Goal: Task Accomplishment & Management: Manage account settings

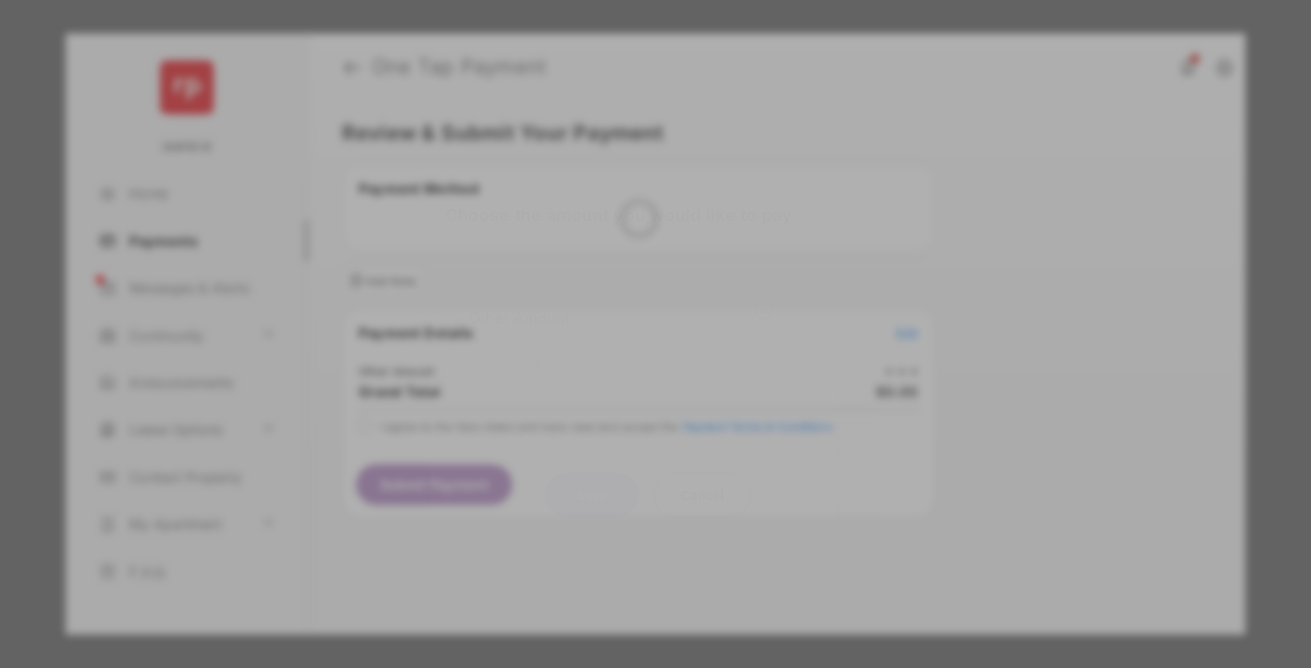
click at [621, 301] on div "Other Amount" at bounding box center [620, 317] width 303 height 32
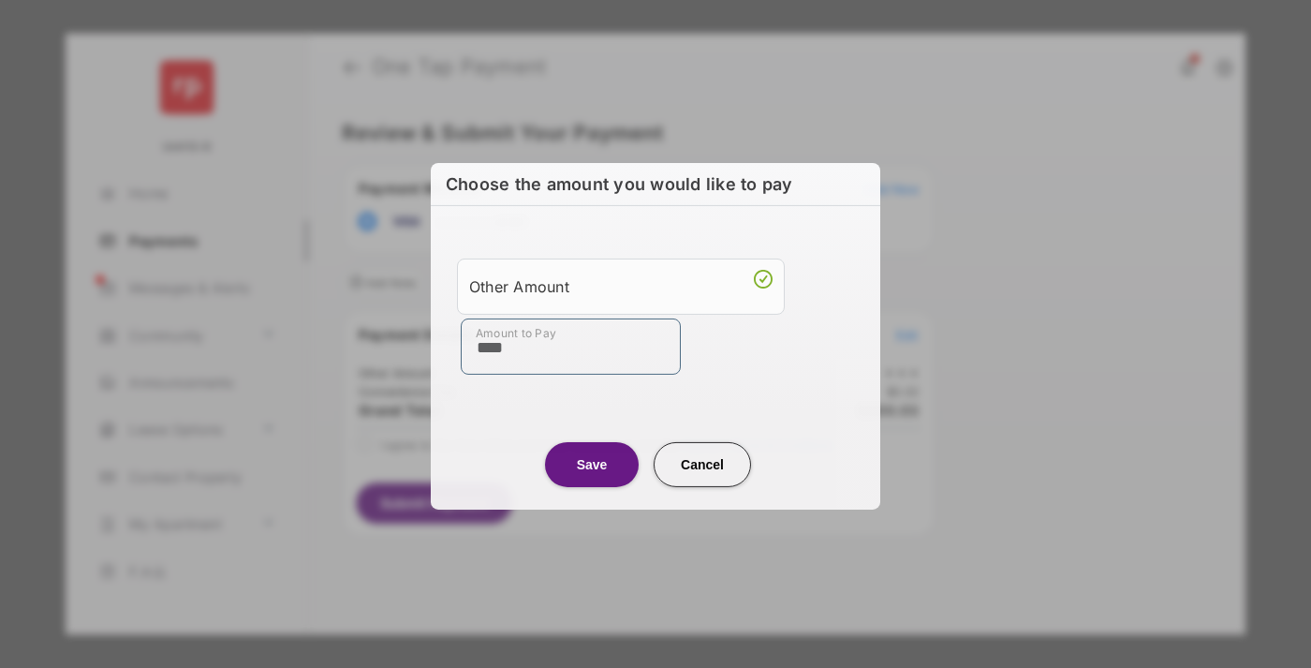
type input "****"
click at [592, 464] on button "Save" at bounding box center [592, 463] width 94 height 45
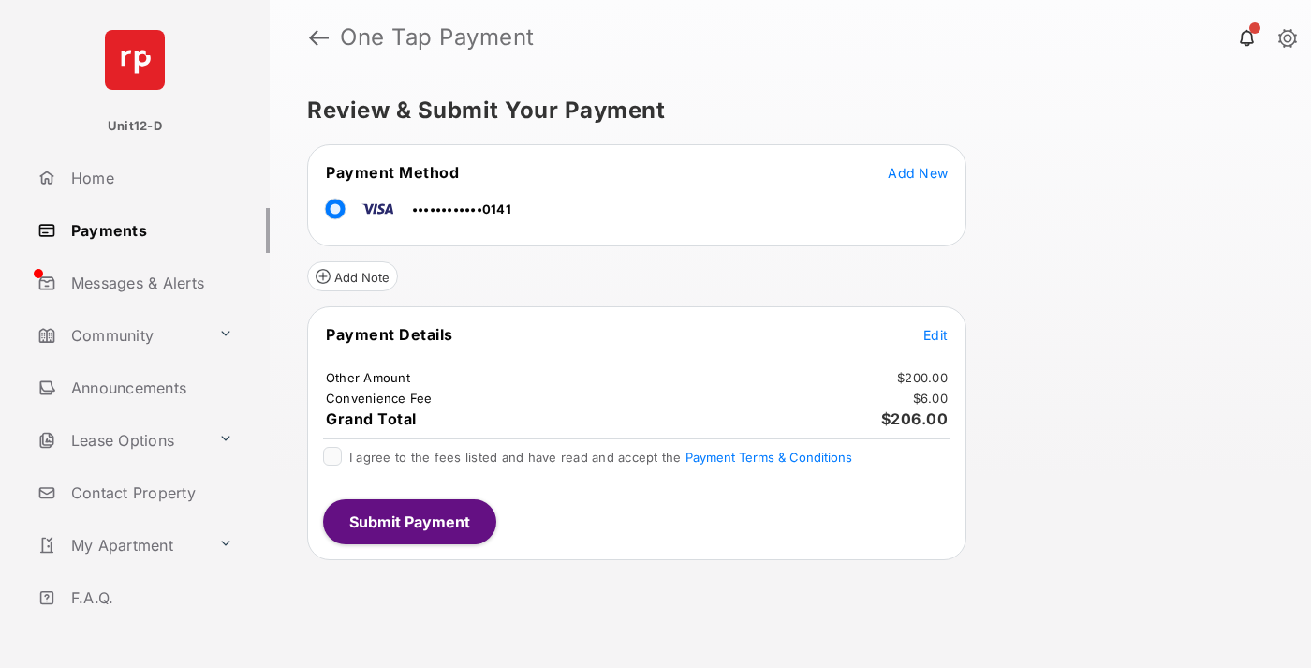
click at [936, 334] on span "Edit" at bounding box center [935, 335] width 24 height 16
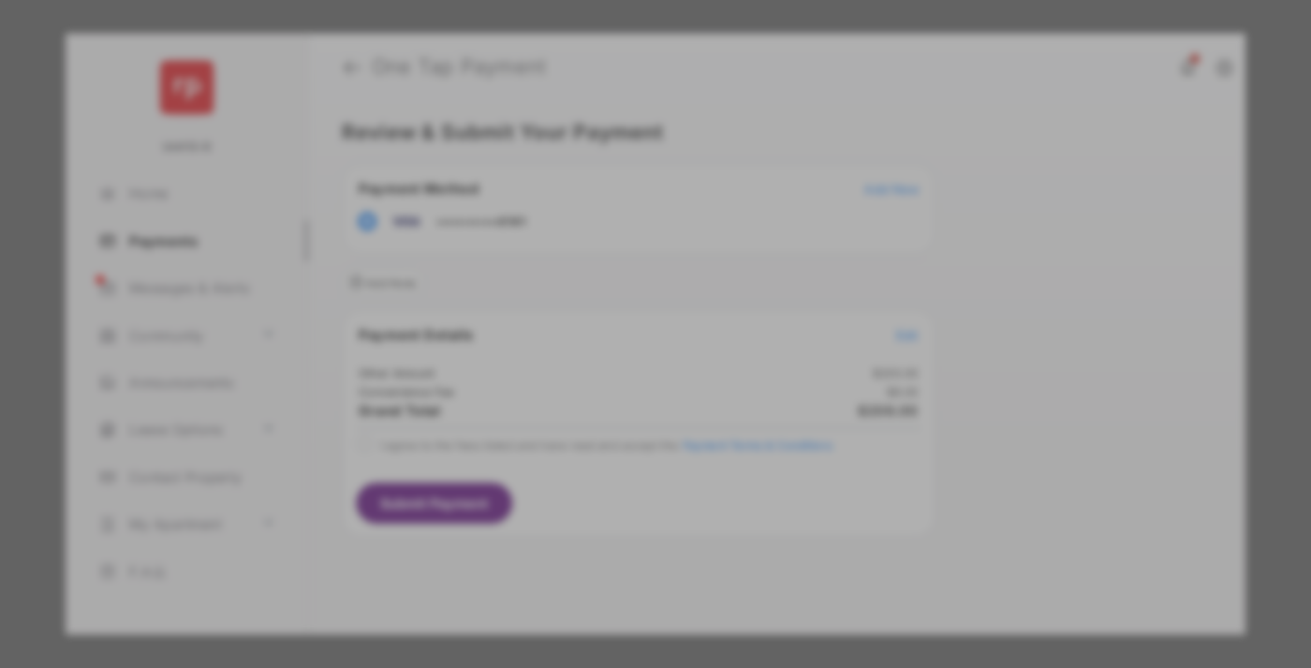
click at [592, 494] on button "Save" at bounding box center [592, 494] width 94 height 45
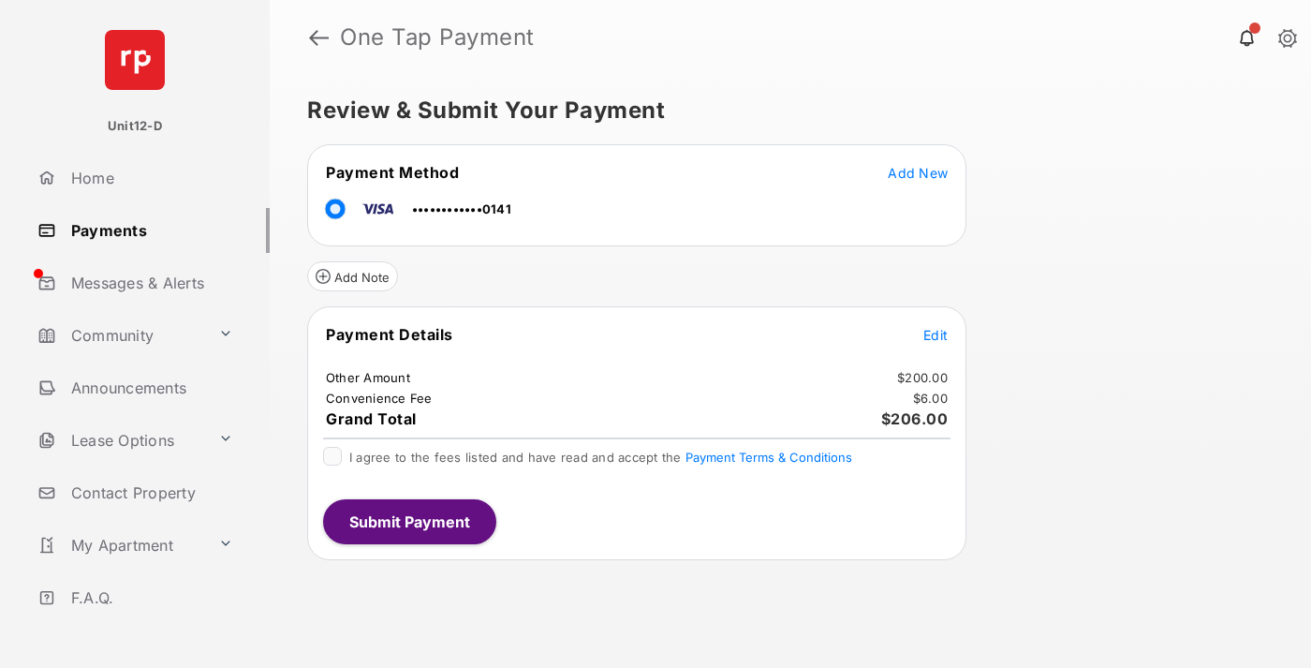
click at [408, 521] on button "Submit Payment" at bounding box center [409, 521] width 173 height 45
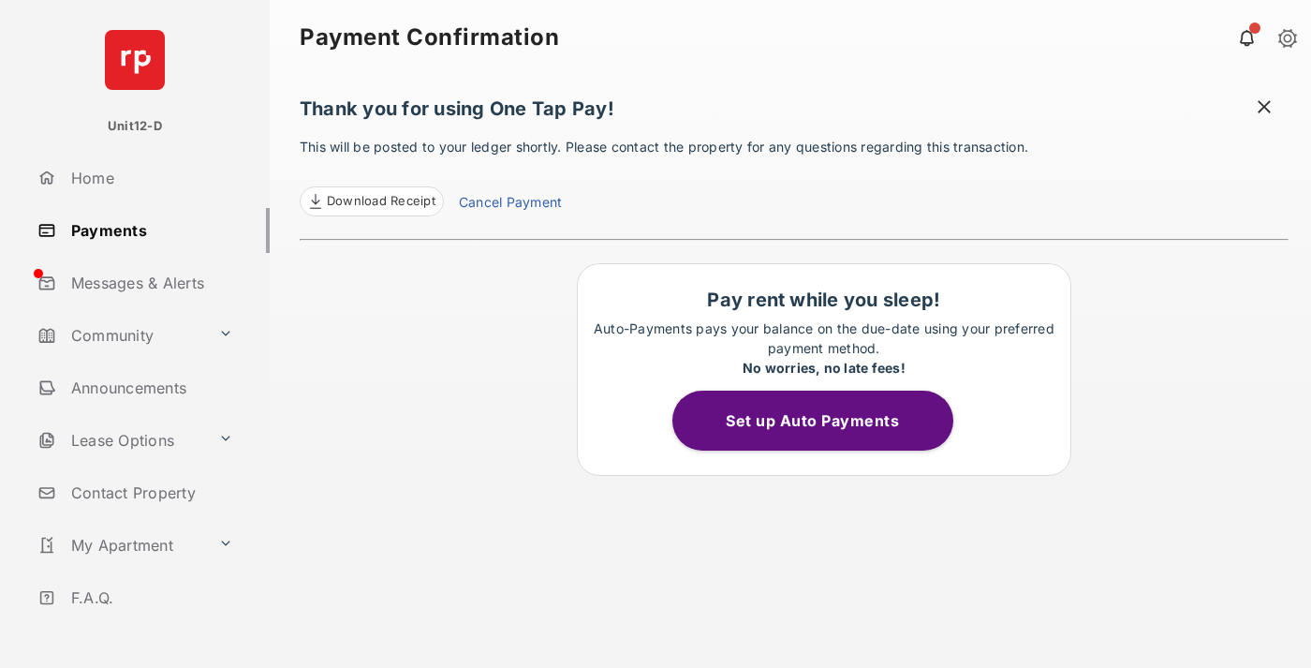
click at [823, 420] on button "Set up Auto Payments" at bounding box center [812, 421] width 281 height 60
